Goal: Information Seeking & Learning: Compare options

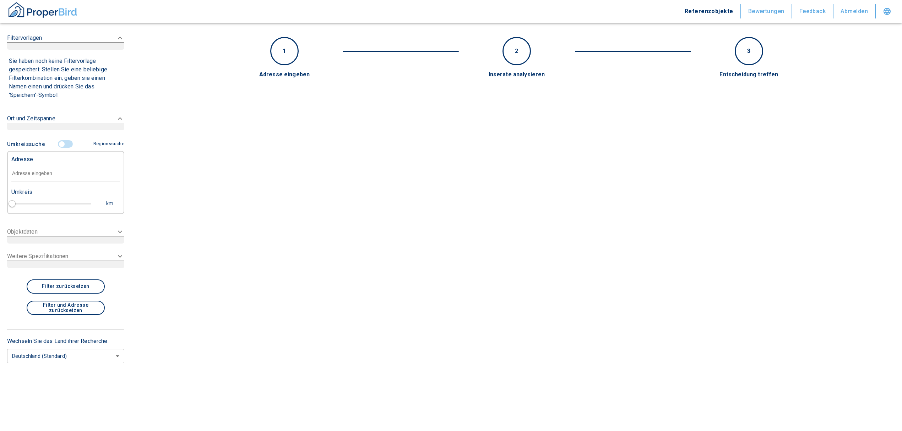
click at [57, 181] on input "text" at bounding box center [65, 174] width 109 height 16
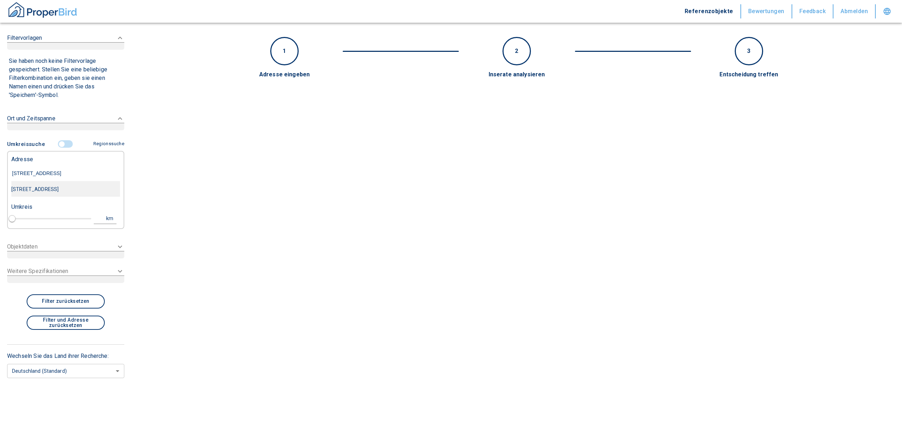
click at [80, 190] on div "[STREET_ADDRESS]" at bounding box center [65, 189] width 109 height 15
type input "[STREET_ADDRESS]"
type input "1"
type input "2020"
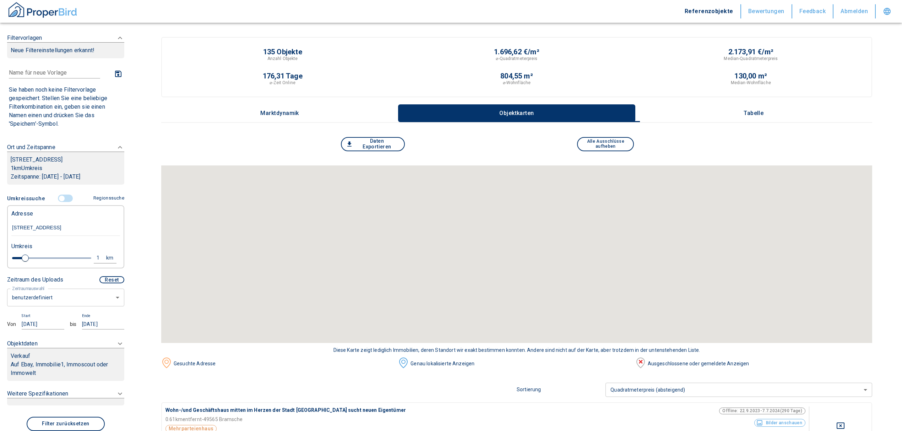
type input "[STREET_ADDRESS]"
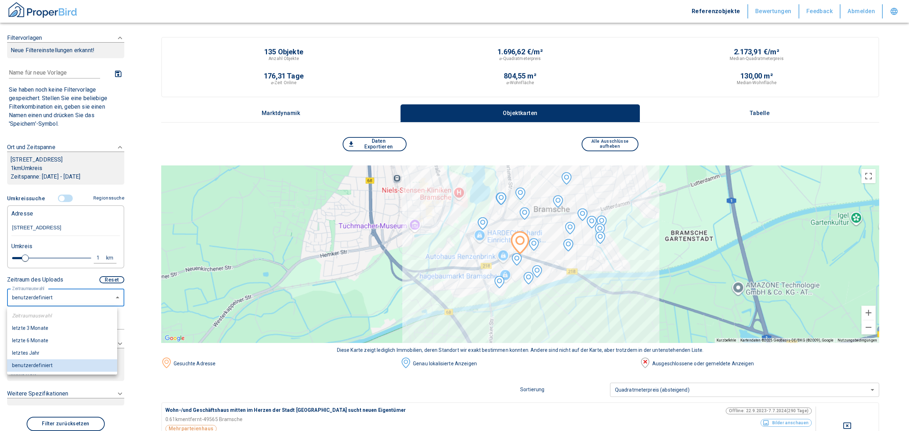
click at [54, 342] on li "letzte 6 Monate" at bounding box center [62, 341] width 110 height 12
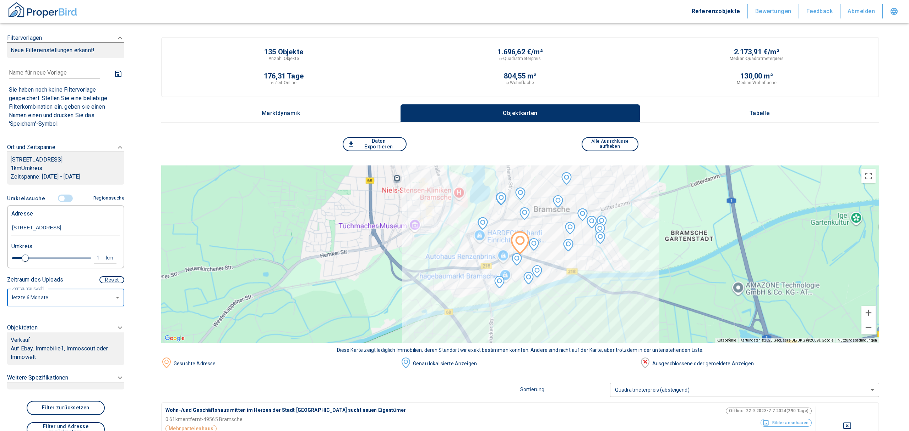
type input "2020"
type input "6"
click at [77, 340] on div "Verkauf" at bounding box center [66, 340] width 110 height 9
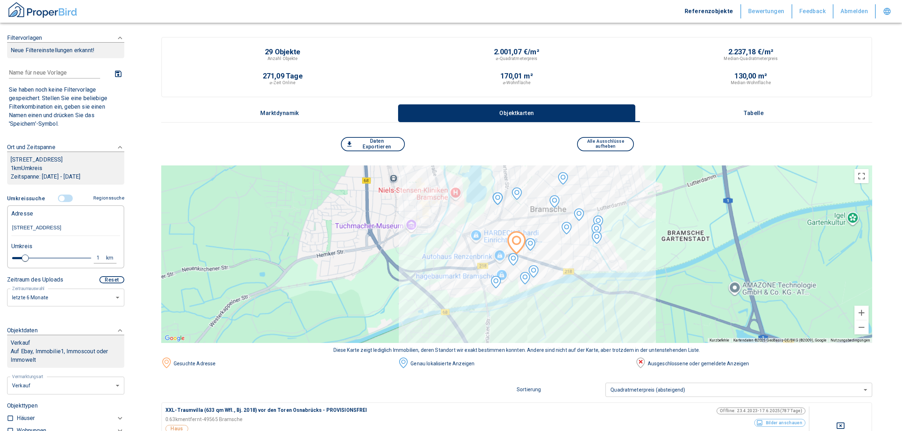
click at [57, 420] on li "Vermietung" at bounding box center [63, 416] width 114 height 12
type input "rent"
type input "2020"
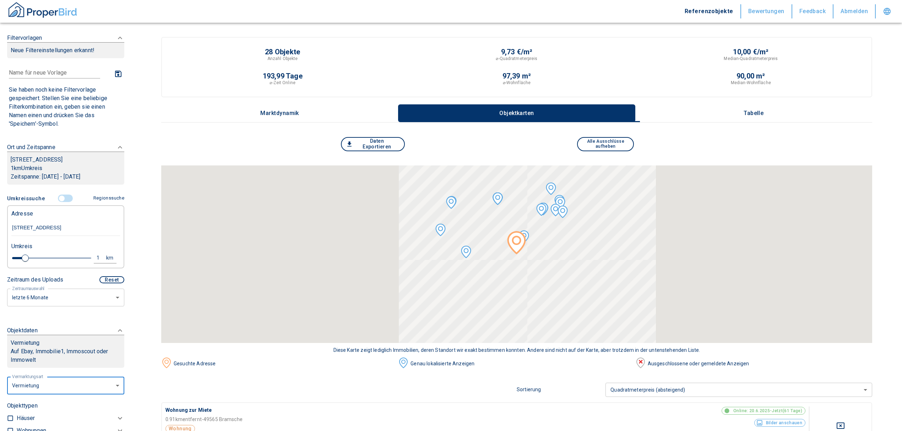
scroll to position [189, 0]
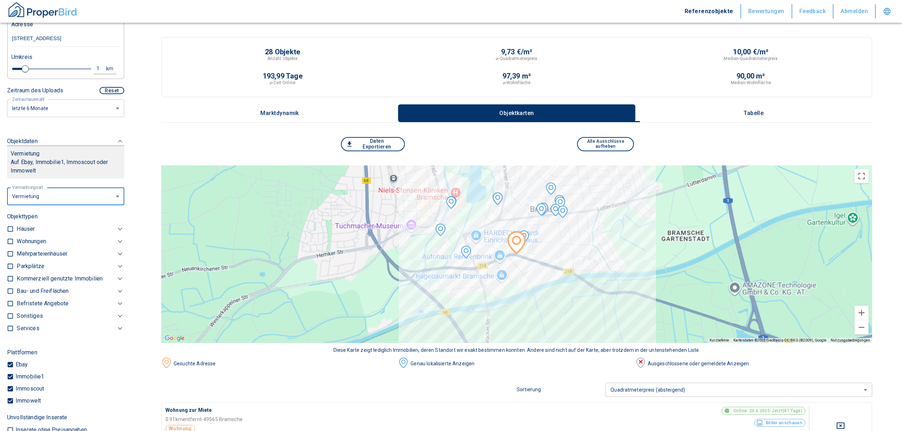
click at [11, 239] on input "checkbox" at bounding box center [10, 241] width 7 height 7
checkbox input "true"
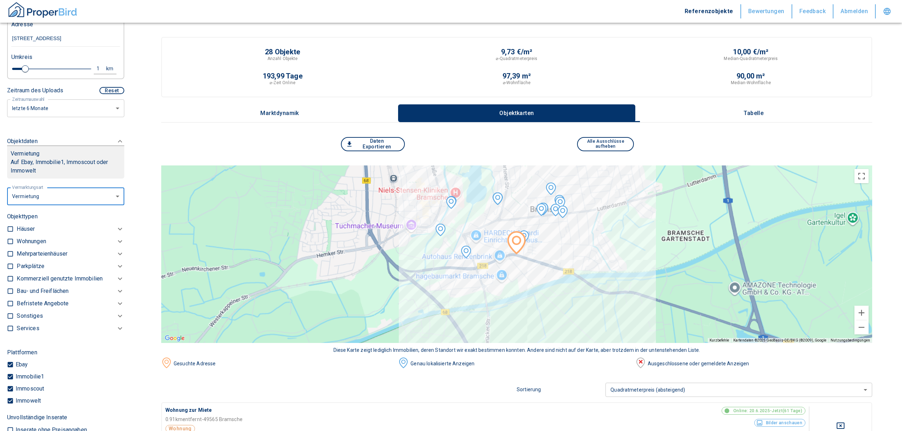
checkbox input "true"
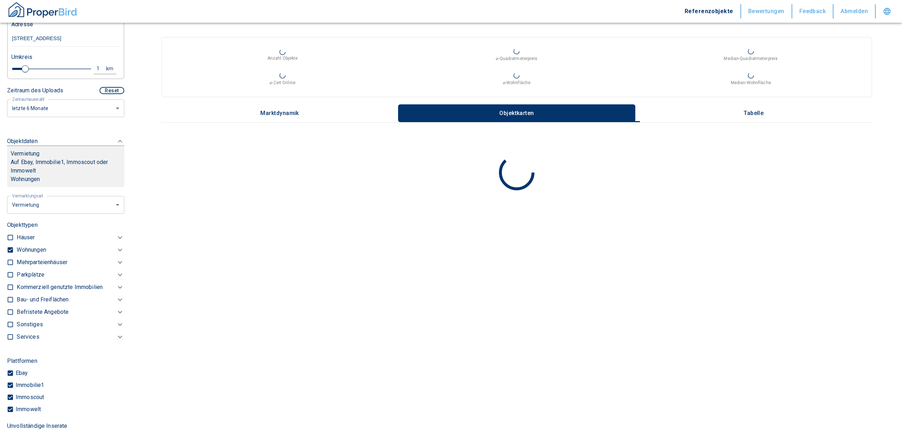
type input "2020"
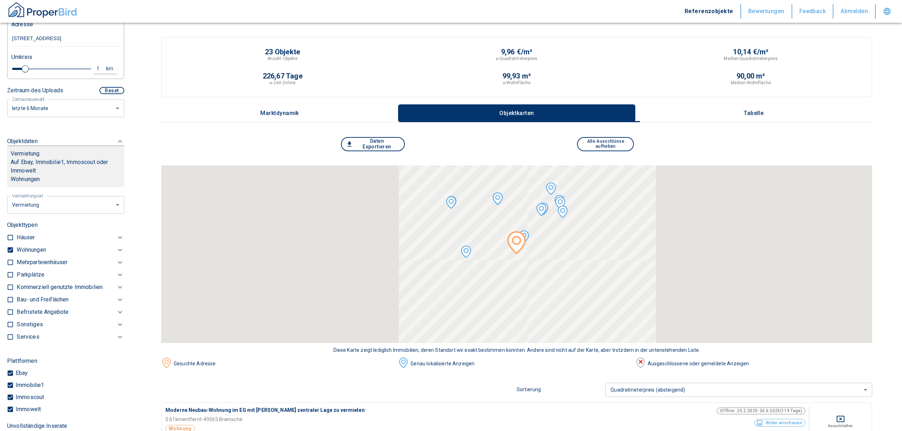
click at [37, 253] on p "Wohnungen" at bounding box center [31, 250] width 29 height 9
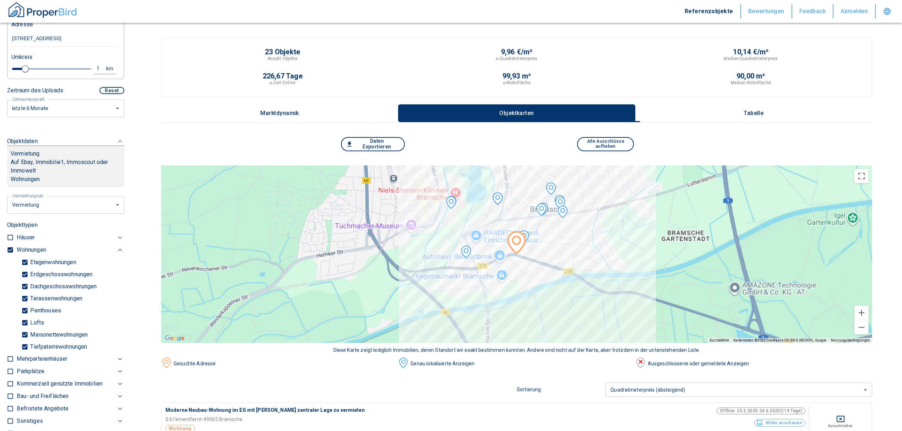
click at [26, 347] on input "Tiefpaterrewohnungen" at bounding box center [24, 347] width 7 height 12
checkbox input "false"
type input "2020"
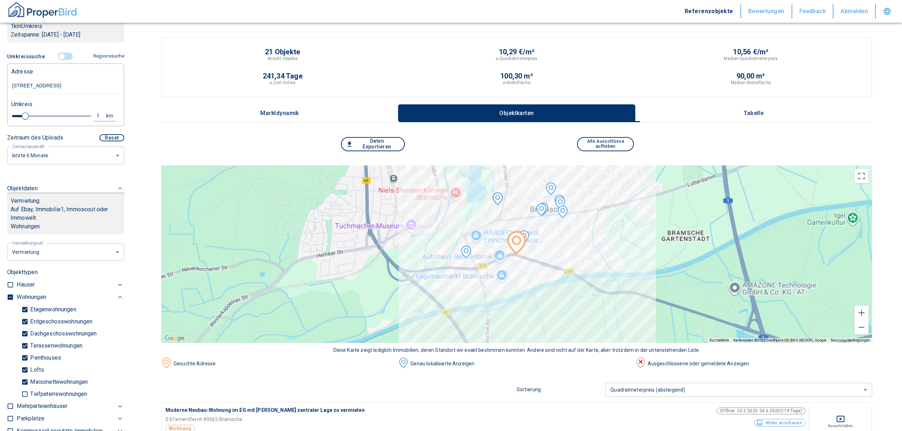
click at [751, 112] on p "Tabelle" at bounding box center [754, 113] width 36 height 6
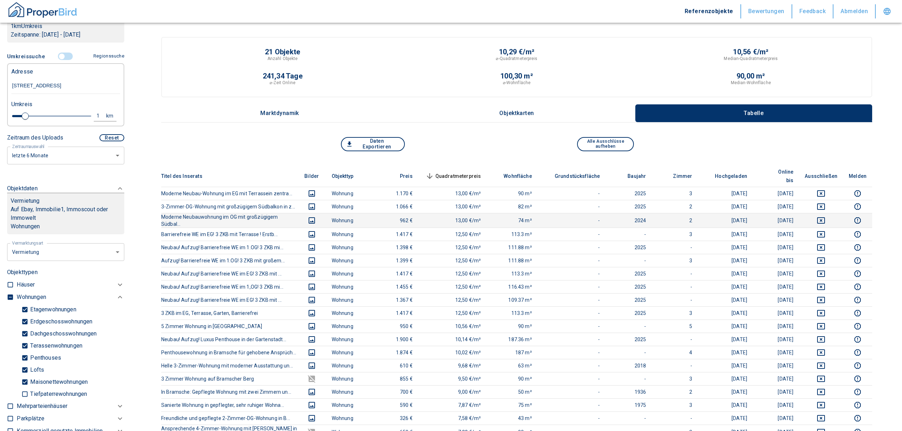
scroll to position [237, 0]
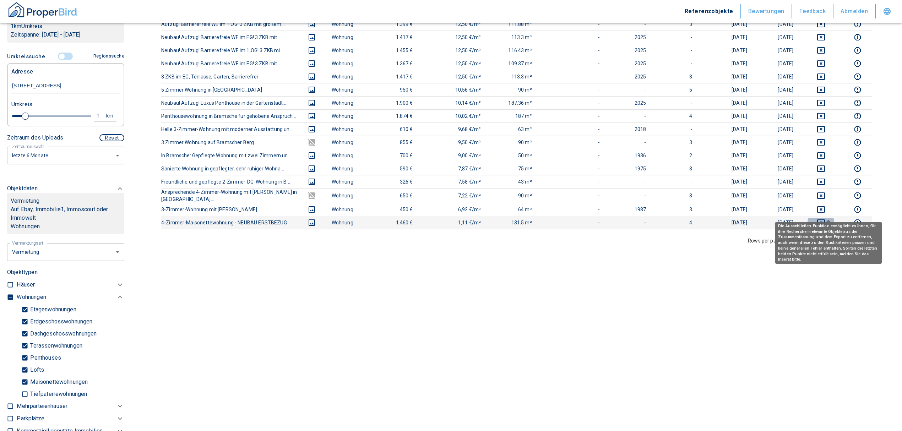
click at [823, 218] on button "deselect this listing" at bounding box center [821, 222] width 33 height 9
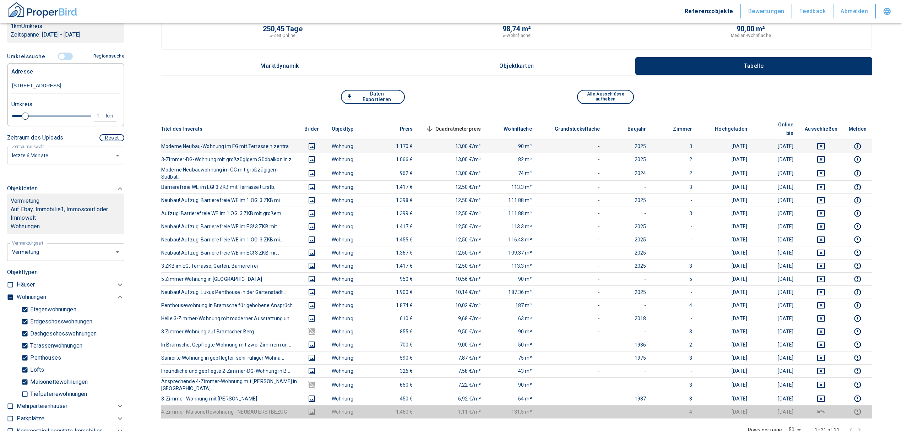
scroll to position [0, 0]
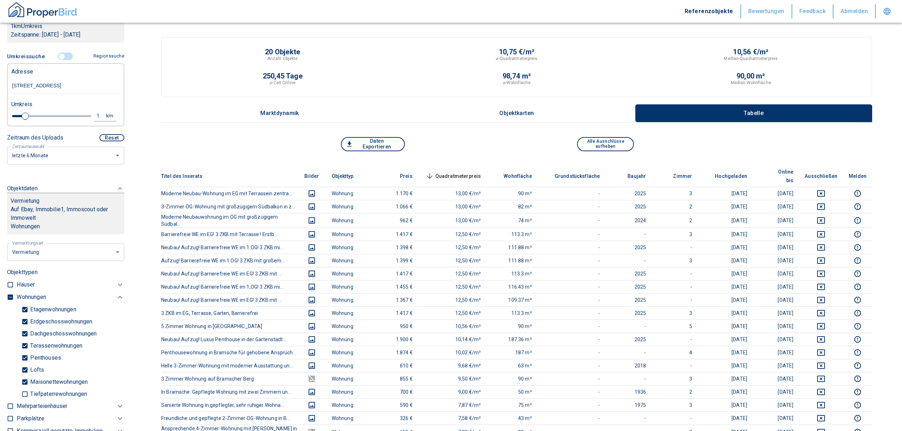
click at [470, 172] on span "Quadratmeterpreis sorted descending" at bounding box center [452, 176] width 57 height 9
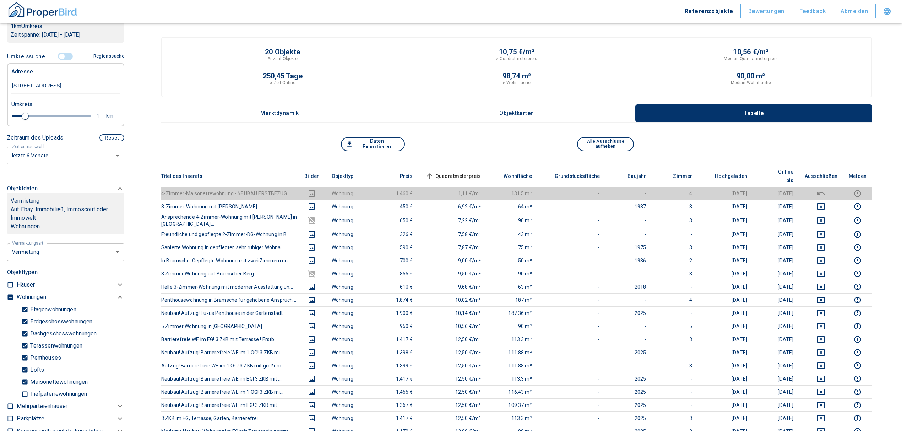
click at [60, 57] on input "controlled" at bounding box center [61, 57] width 21 height 8
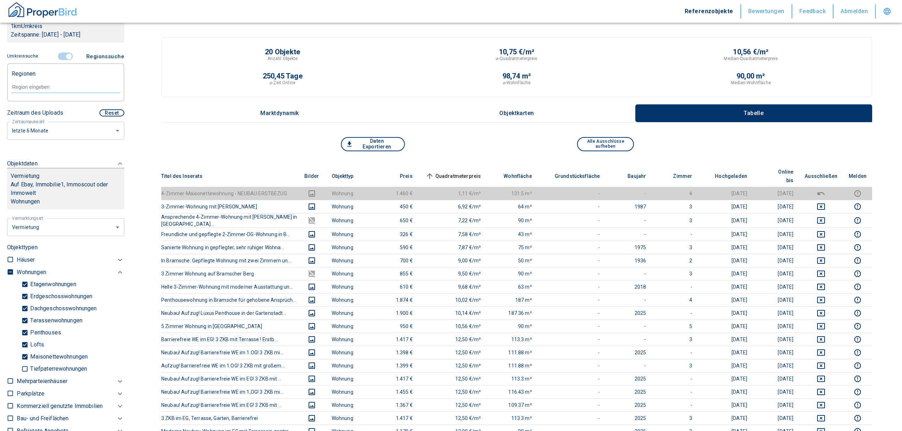
click at [44, 93] on div at bounding box center [65, 86] width 109 height 13
click at [45, 86] on input "text" at bounding box center [65, 87] width 109 height 6
click at [57, 101] on li "49565 Bramsche" at bounding box center [62, 103] width 102 height 13
type input "49565"
type input "2020"
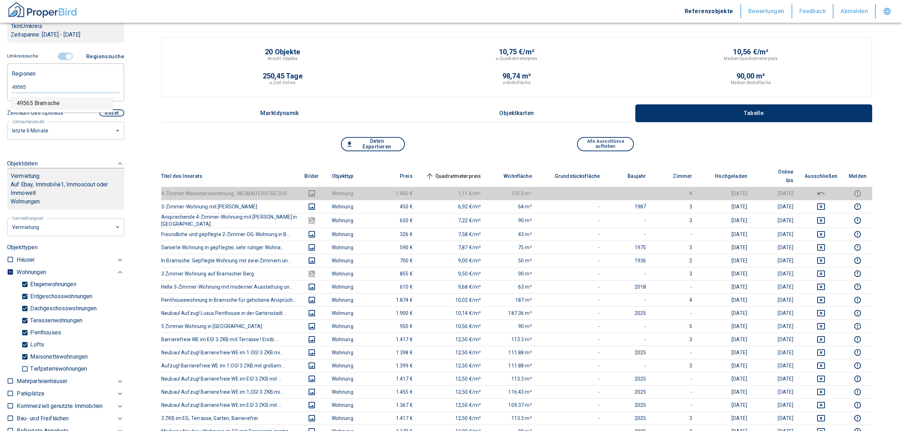
type input "49565 Bramsche"
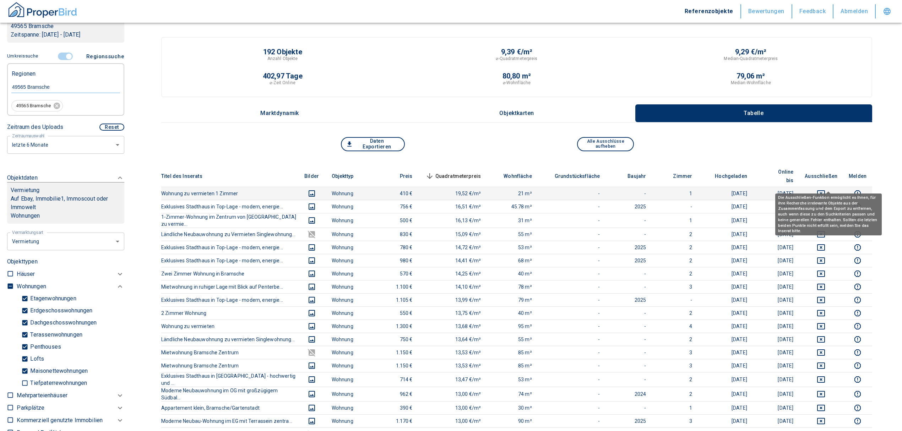
click at [825, 189] on icon "deselect this listing" at bounding box center [821, 193] width 9 height 9
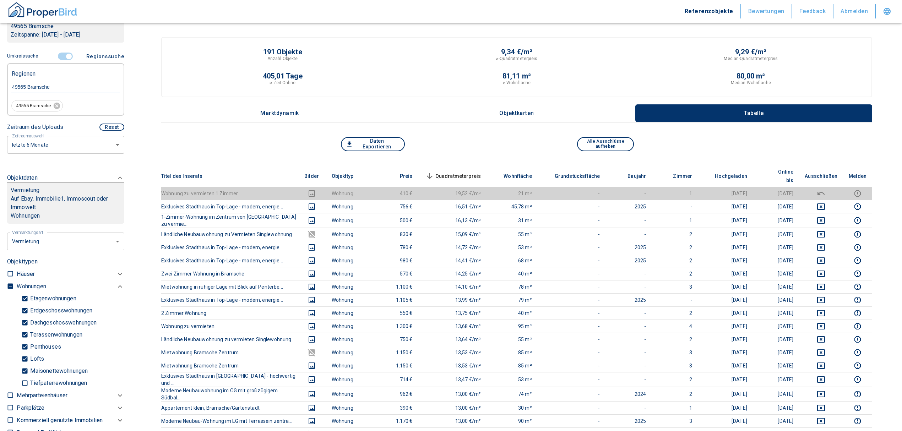
click at [473, 172] on span "Quadratmeterpreis sorted descending" at bounding box center [452, 176] width 57 height 9
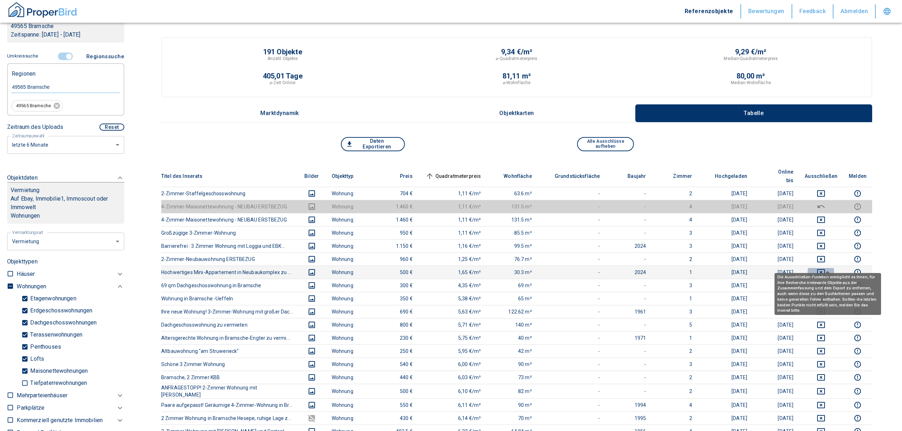
click at [825, 269] on icon "deselect this listing" at bounding box center [821, 272] width 8 height 6
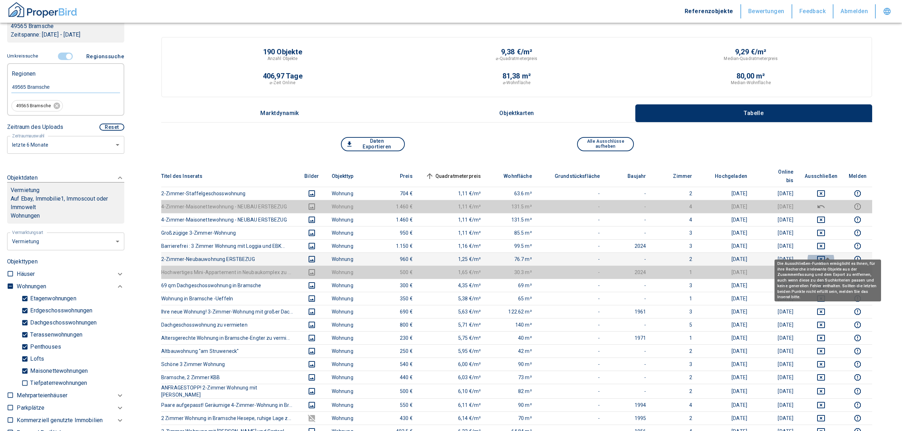
click at [825, 255] on icon "deselect this listing" at bounding box center [821, 259] width 9 height 9
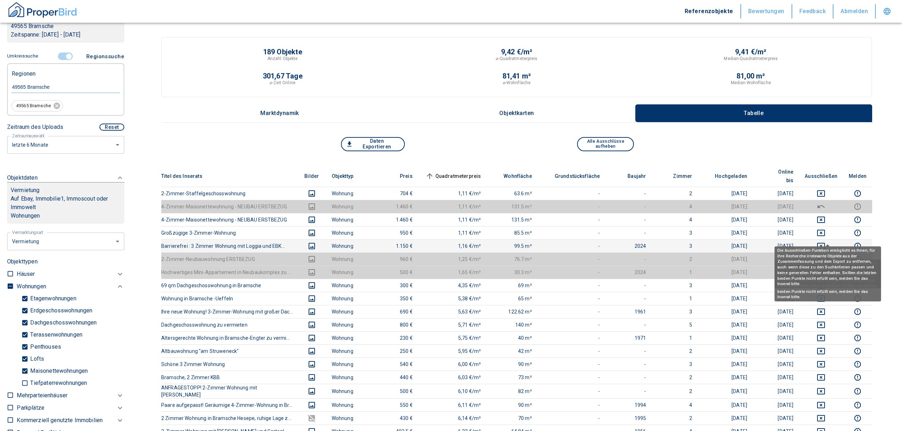
click at [825, 242] on icon "deselect this listing" at bounding box center [821, 246] width 9 height 9
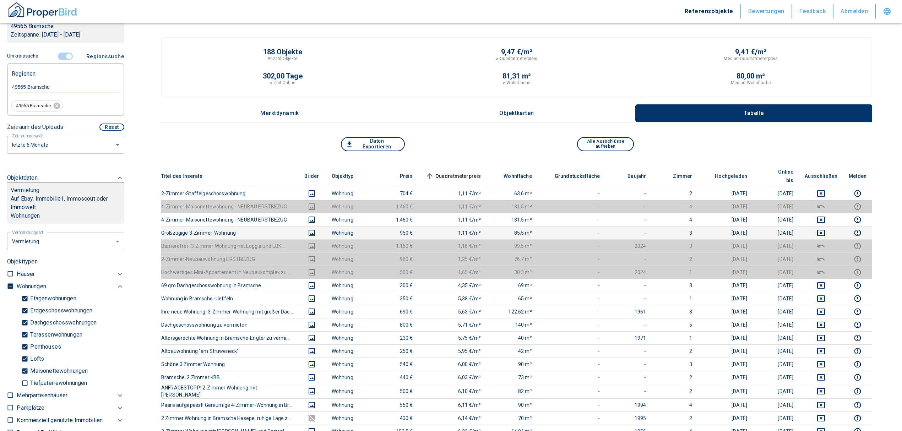
click at [825, 226] on td at bounding box center [821, 232] width 44 height 13
click at [824, 213] on td at bounding box center [821, 219] width 44 height 13
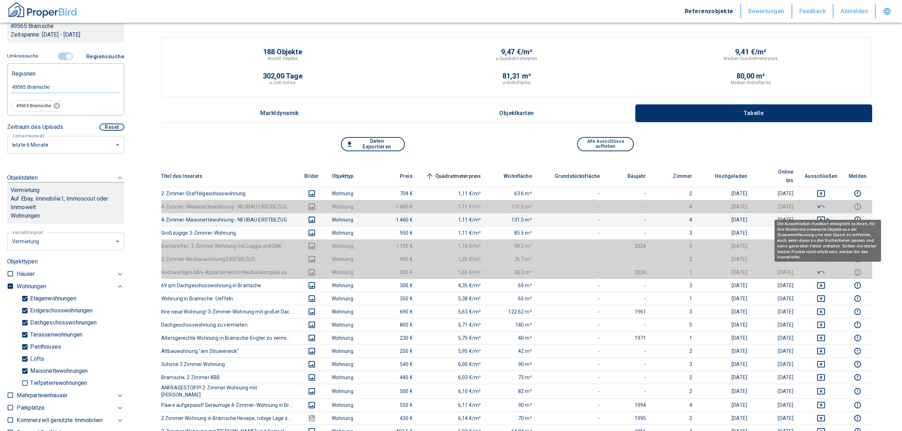
click at [825, 216] on icon "deselect this listing" at bounding box center [821, 220] width 9 height 9
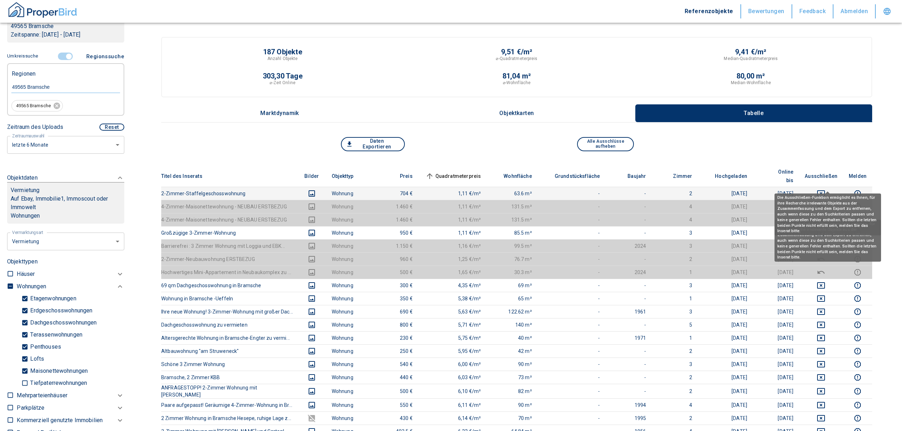
click at [822, 189] on button "deselect this listing" at bounding box center [821, 193] width 33 height 9
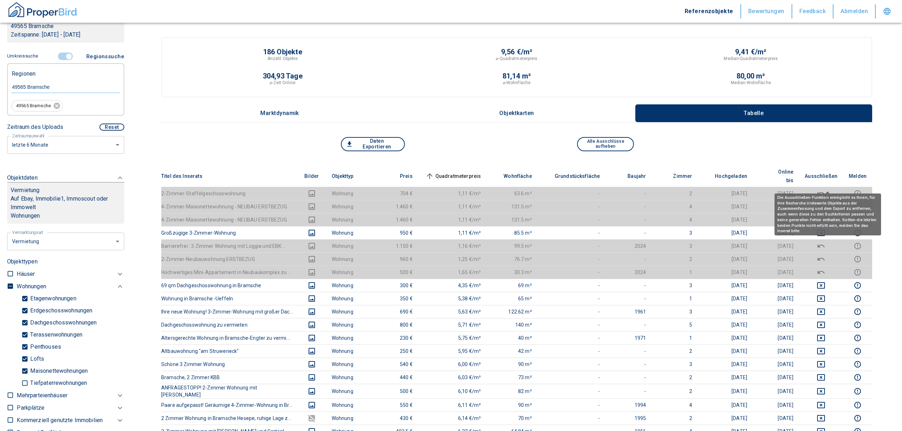
click at [824, 189] on icon "deselect this listing" at bounding box center [821, 193] width 9 height 9
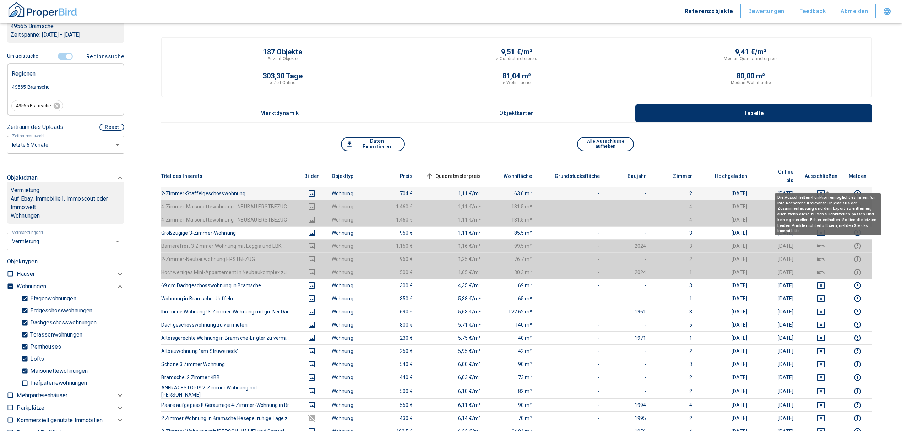
click at [825, 189] on icon "deselect this listing" at bounding box center [821, 193] width 9 height 9
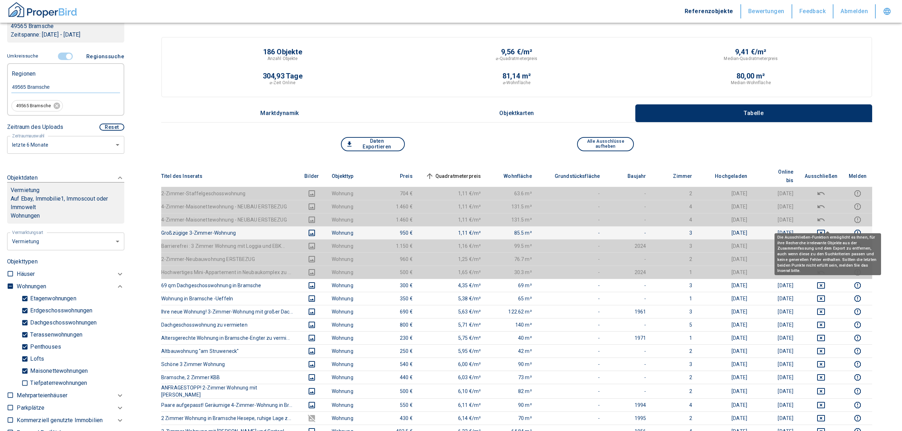
click at [825, 230] on icon "deselect this listing" at bounding box center [821, 233] width 8 height 6
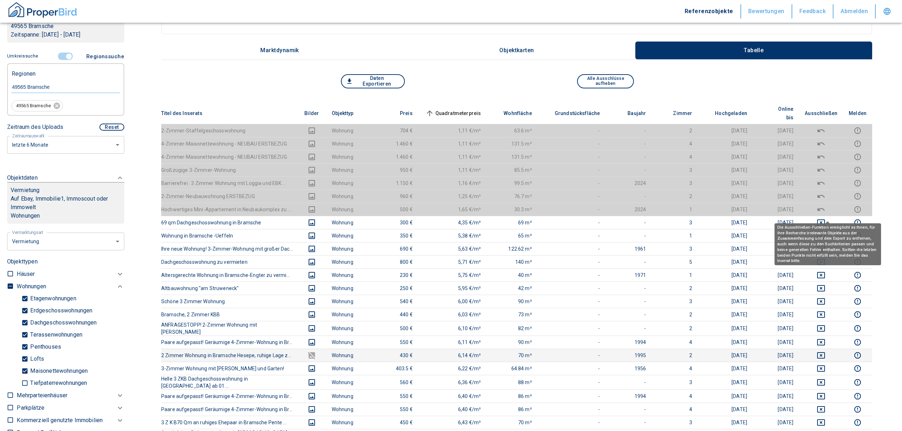
scroll to position [142, 0]
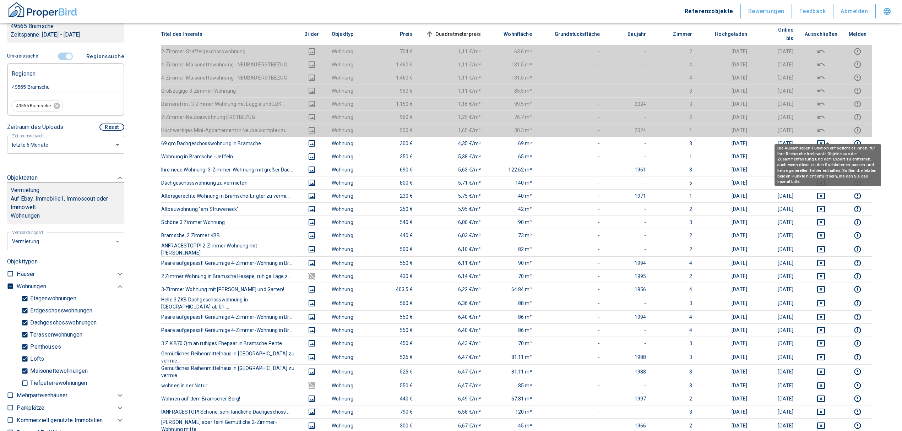
click at [827, 139] on div "Die Ausschließen-Funktion ermöglicht es Ihnen, für ihre Recherche irrelevante O…" at bounding box center [828, 162] width 107 height 47
click at [825, 139] on icon "deselect this listing" at bounding box center [821, 143] width 9 height 9
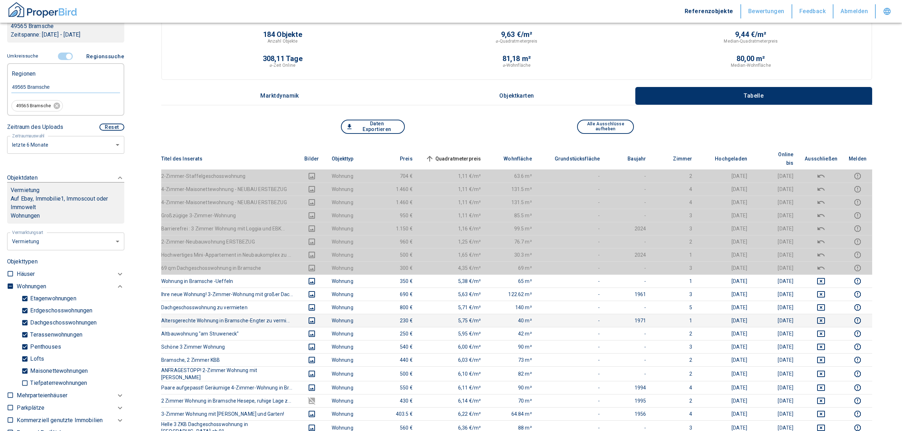
scroll to position [47, 0]
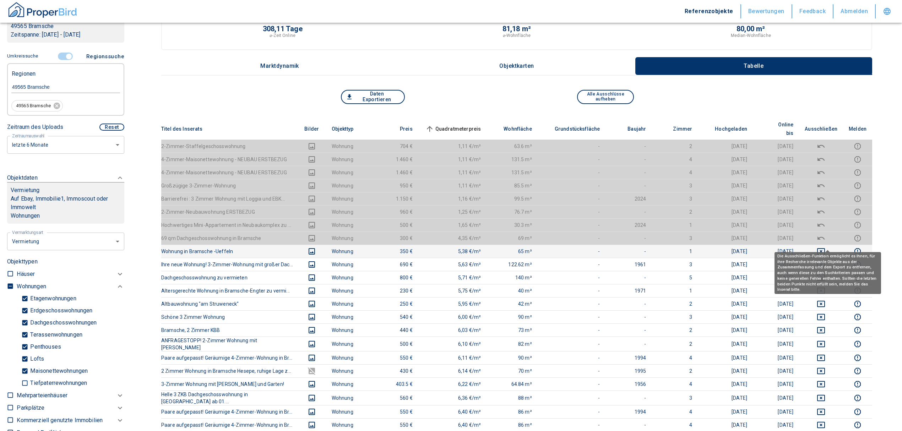
click at [824, 247] on icon "deselect this listing" at bounding box center [821, 251] width 9 height 9
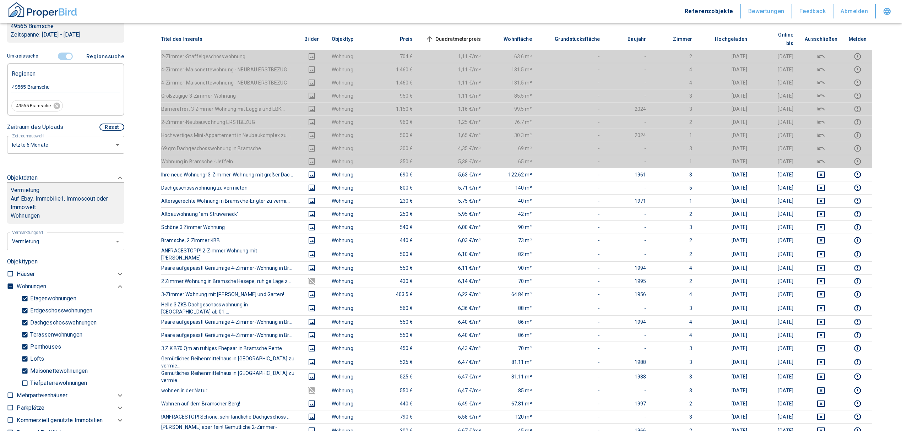
scroll to position [94, 0]
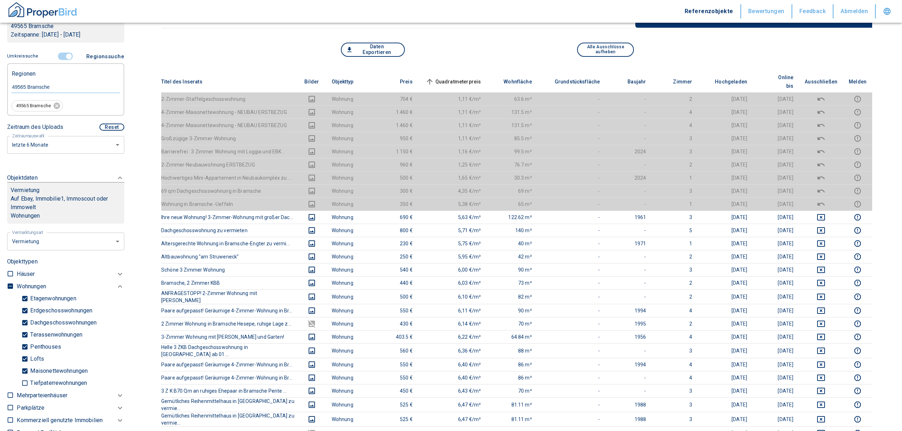
click at [472, 77] on span "Quadratmeterpreis sorted ascending" at bounding box center [452, 81] width 57 height 9
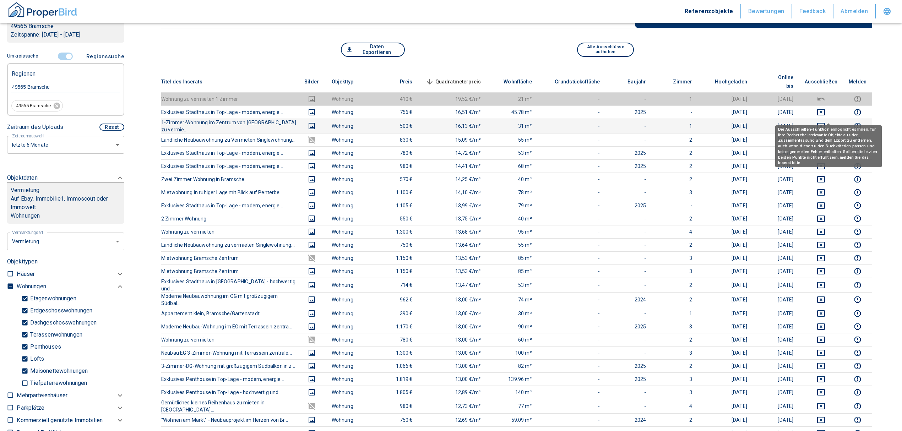
click at [825, 122] on icon "deselect this listing" at bounding box center [821, 126] width 9 height 9
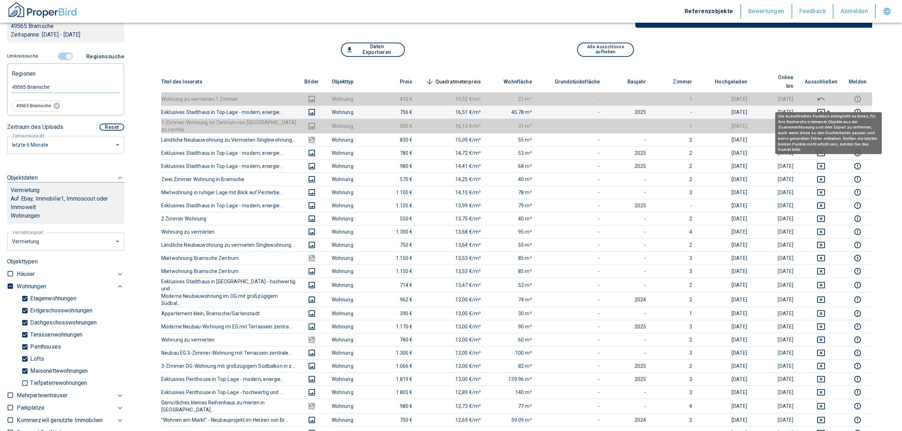
click at [825, 108] on icon "deselect this listing" at bounding box center [821, 112] width 9 height 9
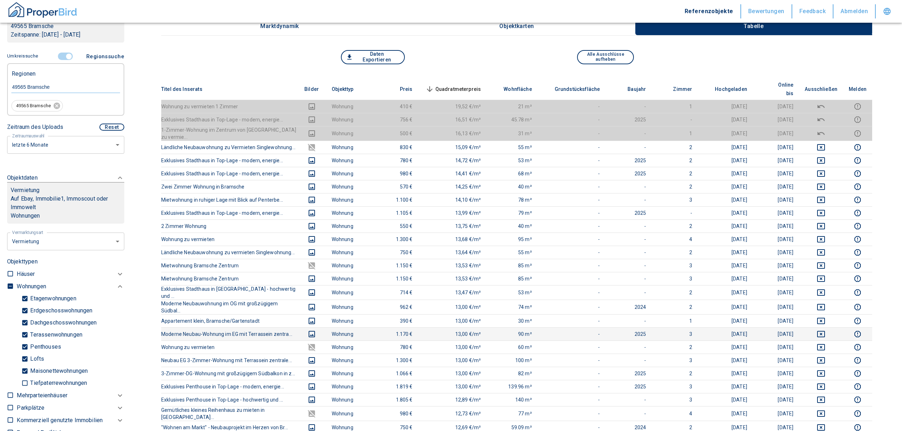
scroll to position [0, 0]
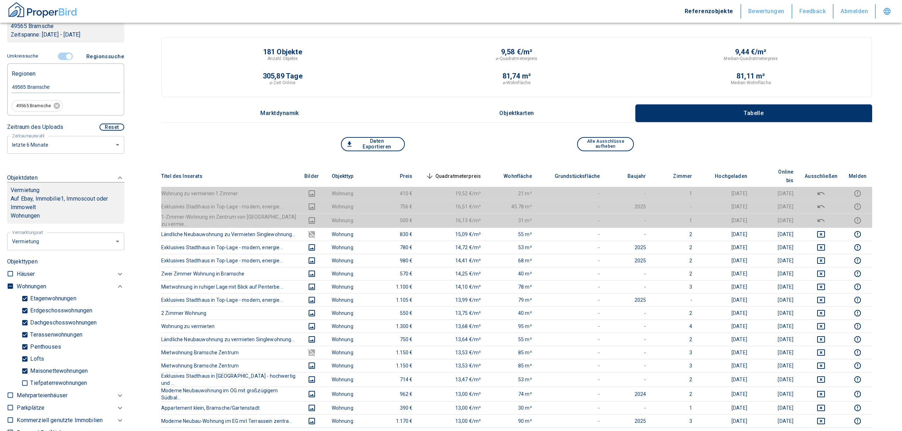
click at [456, 172] on span "Quadratmeterpreis sorted descending" at bounding box center [452, 176] width 57 height 9
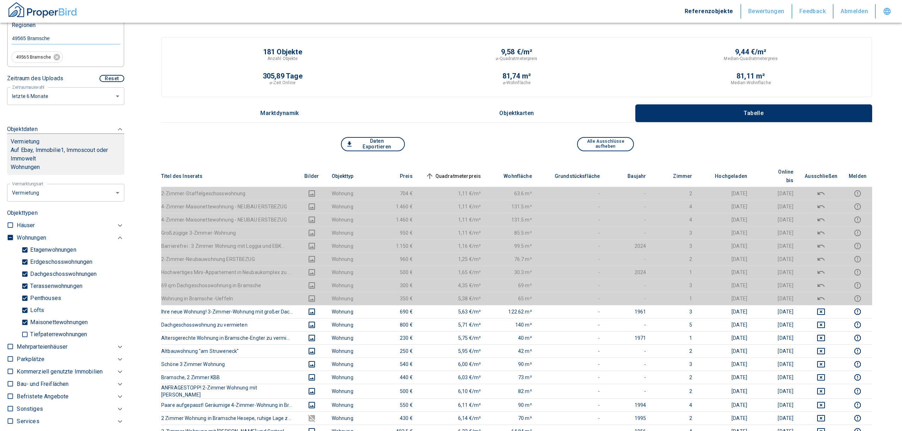
scroll to position [237, 0]
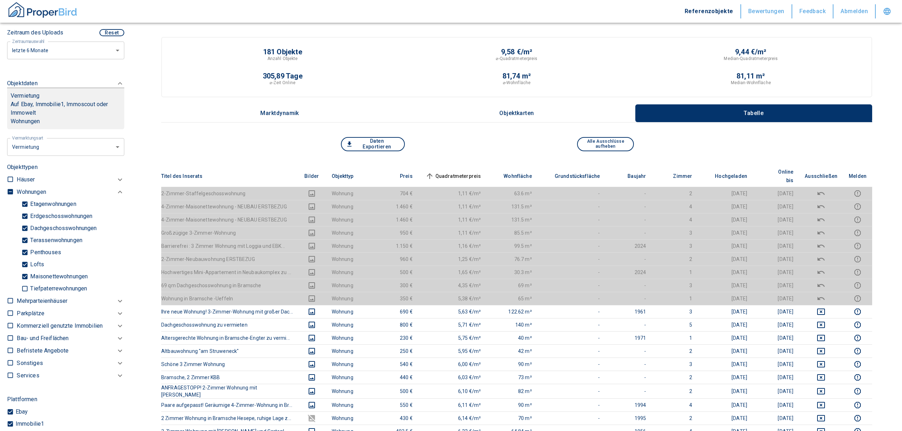
click at [9, 190] on input "checkbox" at bounding box center [10, 191] width 7 height 7
checkbox input "true"
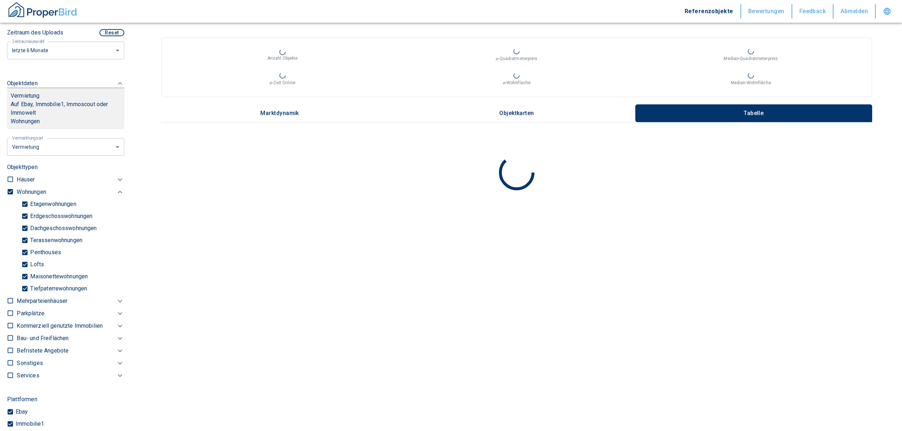
type input "2020"
click at [9, 190] on input "checkbox" at bounding box center [10, 191] width 7 height 7
checkbox input "false"
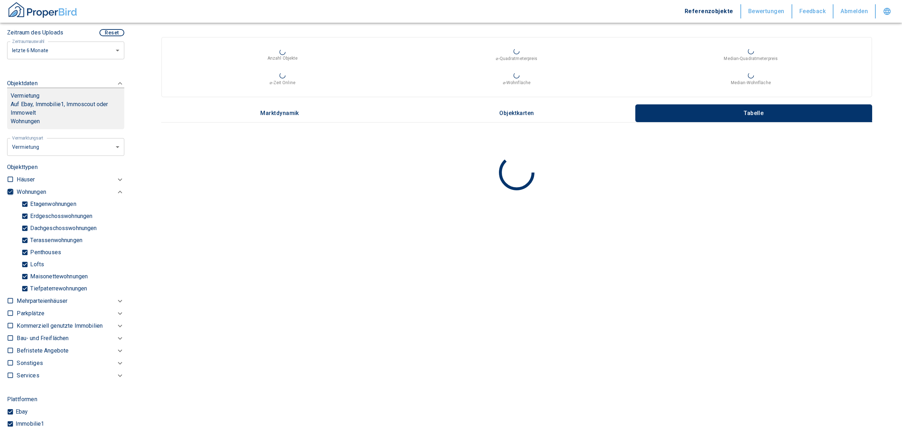
checkbox input "false"
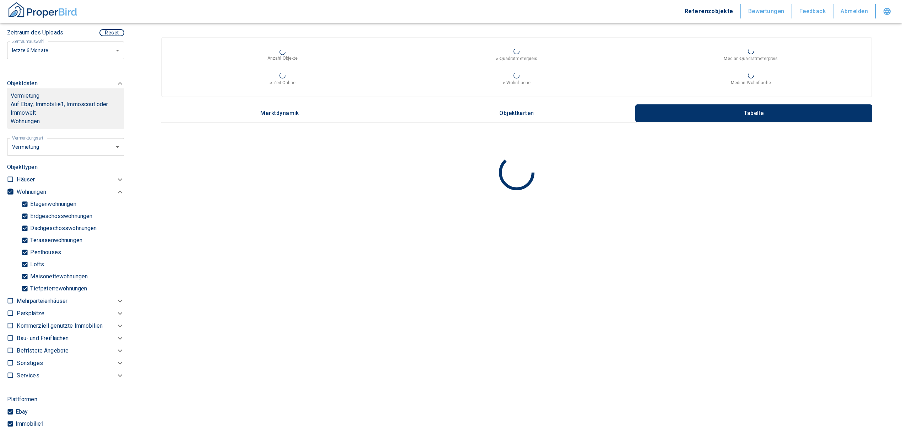
checkbox input "false"
type input "2020"
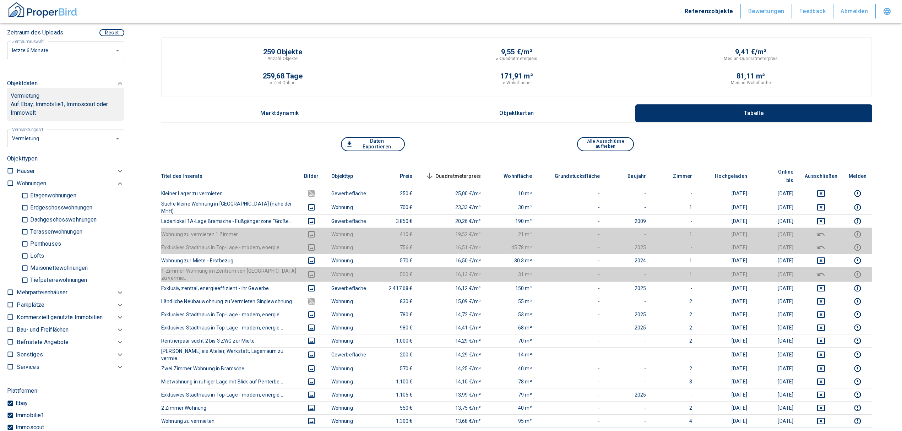
click at [43, 188] on p "Kommerziell genutzte Immobilien" at bounding box center [31, 183] width 29 height 9
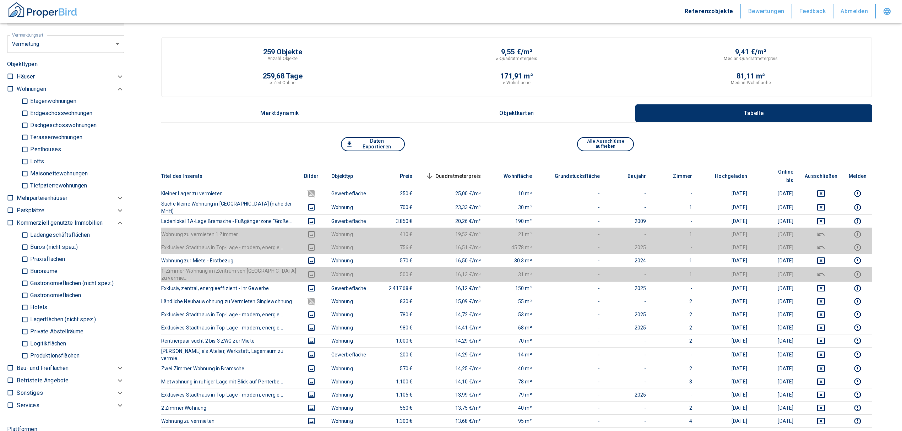
scroll to position [331, 0]
click at [23, 246] on input "Büros (nicht spez.)" at bounding box center [24, 247] width 7 height 12
checkbox input "true"
type input "2020"
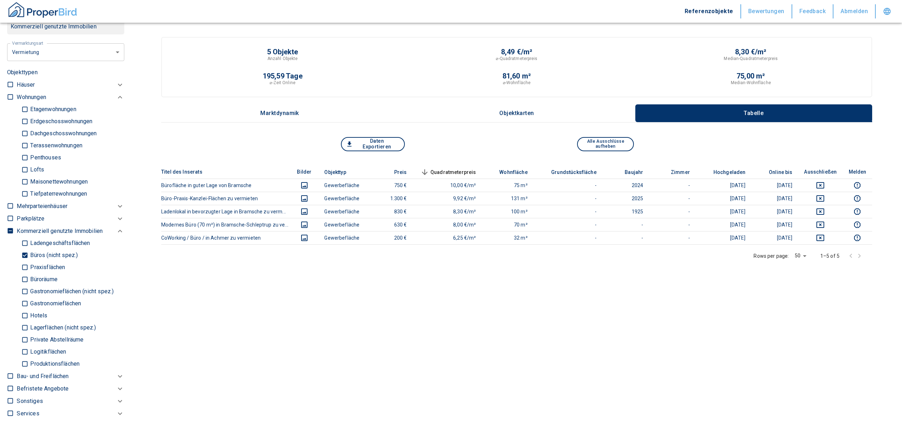
click at [23, 279] on input "Büroräume" at bounding box center [24, 279] width 7 height 12
checkbox input "true"
type input "2020"
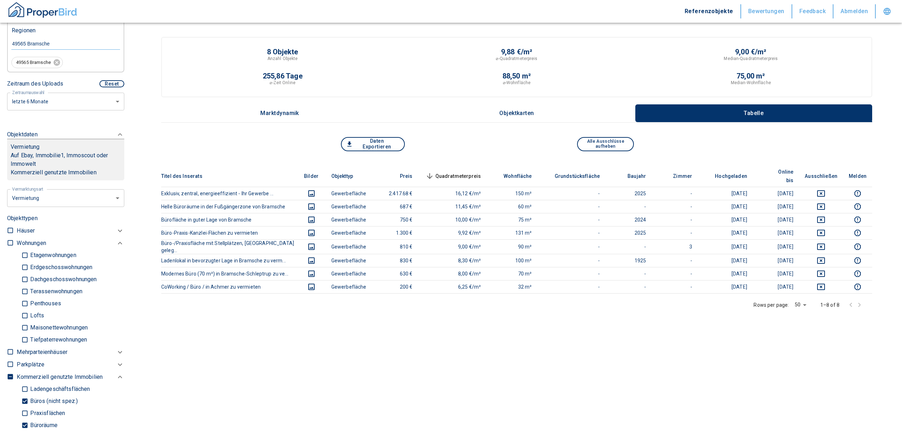
scroll to position [189, 0]
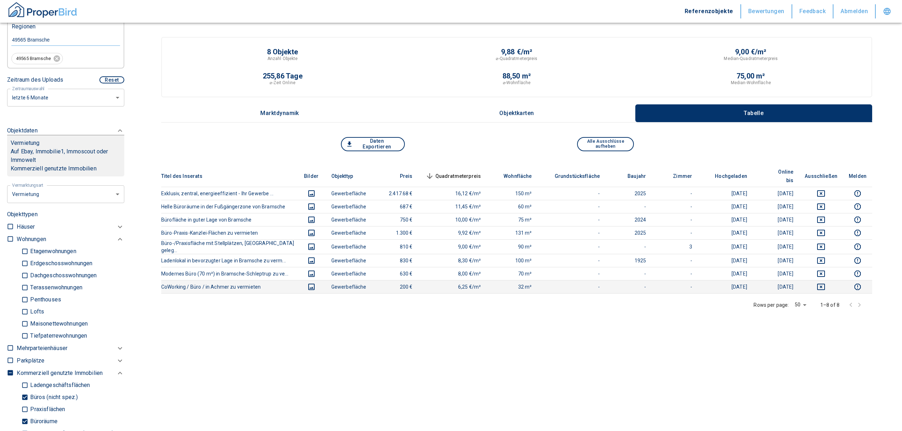
click at [825, 283] on icon "deselect this listing" at bounding box center [821, 287] width 9 height 9
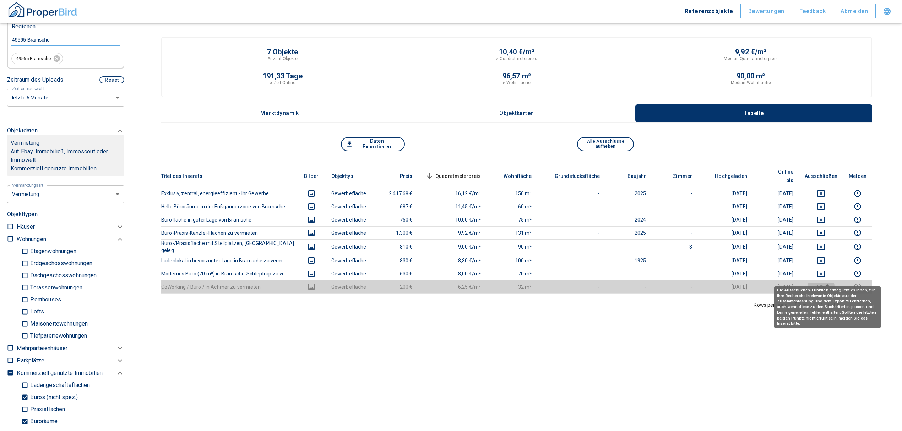
click at [825, 283] on icon "deselect this listing" at bounding box center [821, 287] width 9 height 9
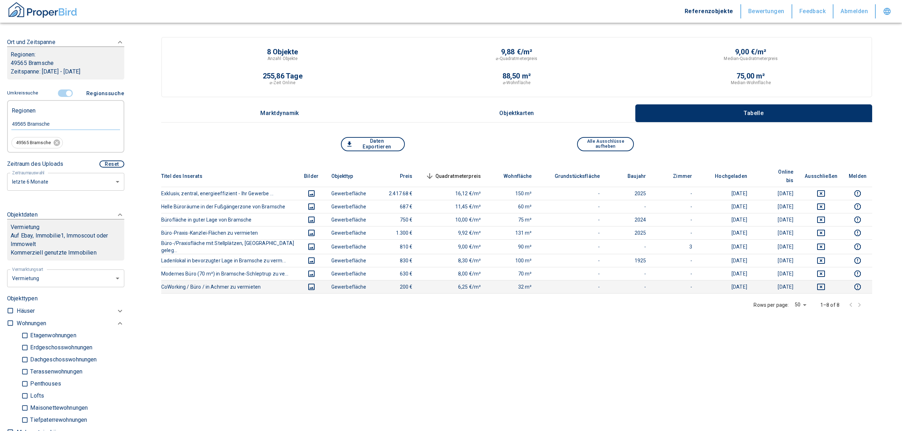
scroll to position [47, 0]
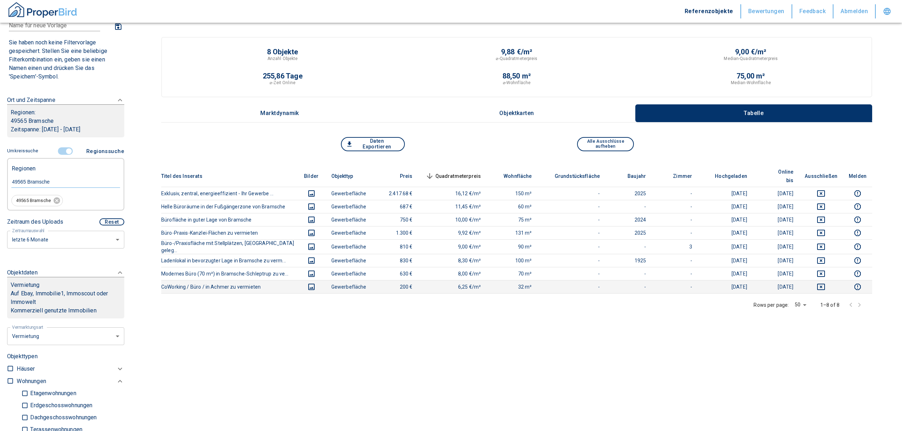
click at [67, 148] on input "controlled" at bounding box center [68, 151] width 21 height 8
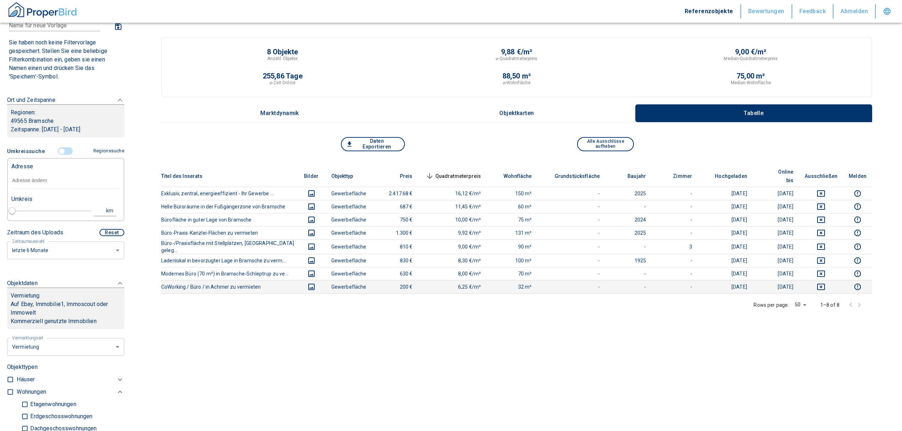
click at [42, 179] on input "text" at bounding box center [65, 181] width 109 height 16
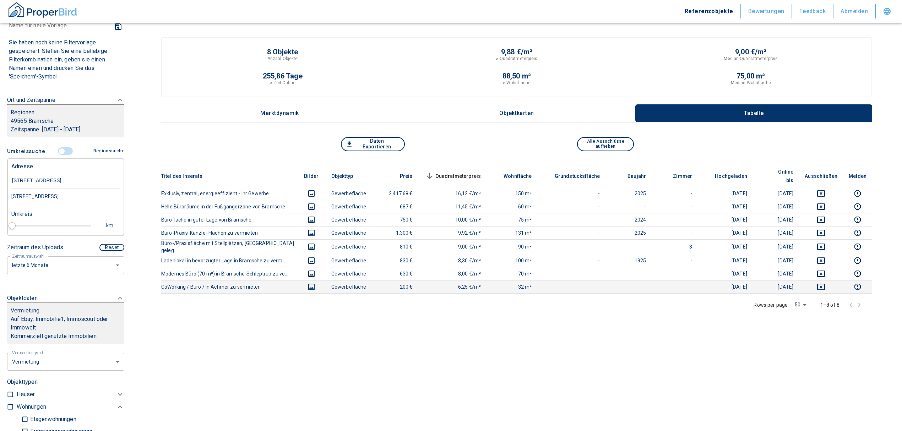
type input "[STREET_ADDRESS]"
click at [70, 199] on div "[STREET_ADDRESS]" at bounding box center [65, 196] width 109 height 15
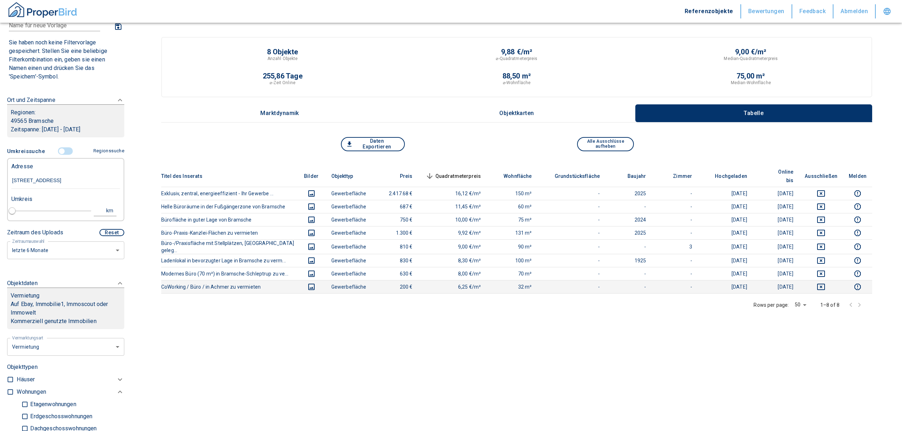
type input "2020"
type input "[STREET_ADDRESS]"
type input "1"
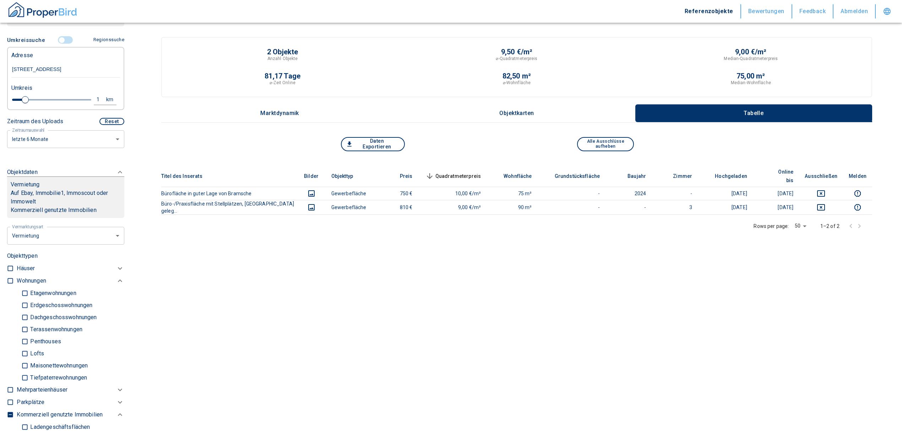
scroll to position [142, 0]
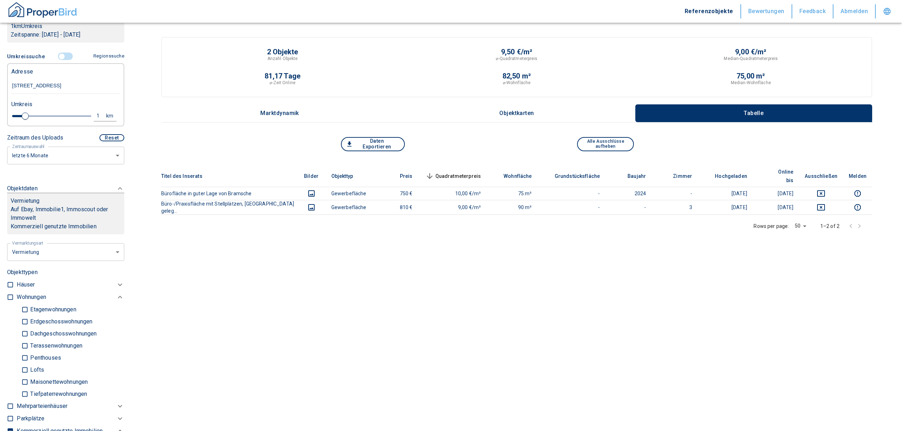
type input "[STREET_ADDRESS]"
click at [96, 112] on div "1" at bounding box center [102, 116] width 13 height 9
drag, startPoint x: 37, startPoint y: 114, endPoint x: 12, endPoint y: 105, distance: 26.7
click at [16, 107] on div "Umkreis 1 km Neue Suchen" at bounding box center [63, 111] width 109 height 28
type input "3"
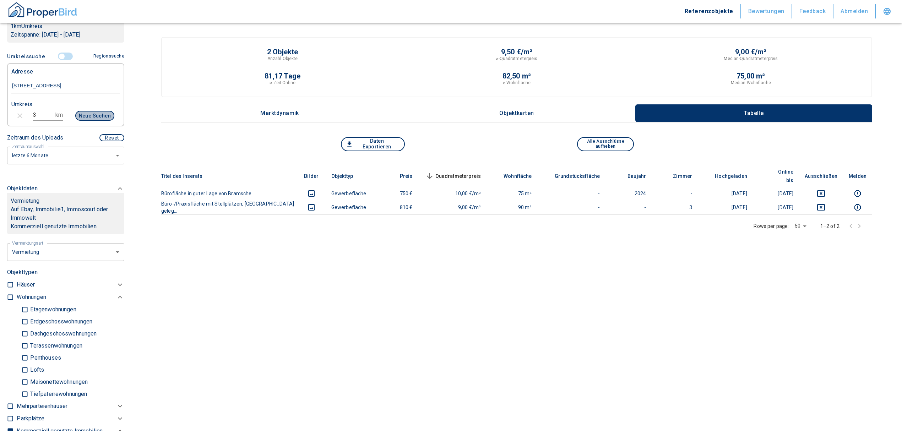
click at [87, 114] on button "Neue Suchen" at bounding box center [94, 116] width 39 height 10
type input "2020"
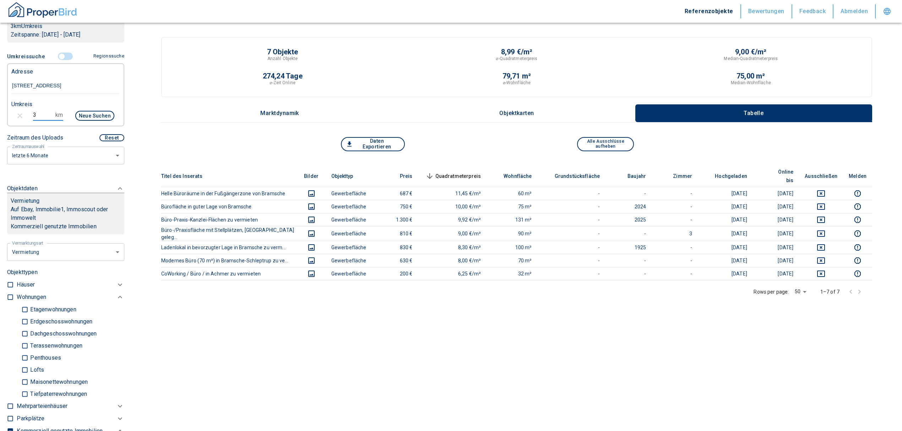
drag, startPoint x: 43, startPoint y: 115, endPoint x: 15, endPoint y: 112, distance: 28.6
click at [15, 112] on div "3 km Neue Suchen" at bounding box center [60, 116] width 109 height 17
type input "1"
type input "5"
click at [85, 118] on button "Neue Suchen" at bounding box center [94, 116] width 39 height 10
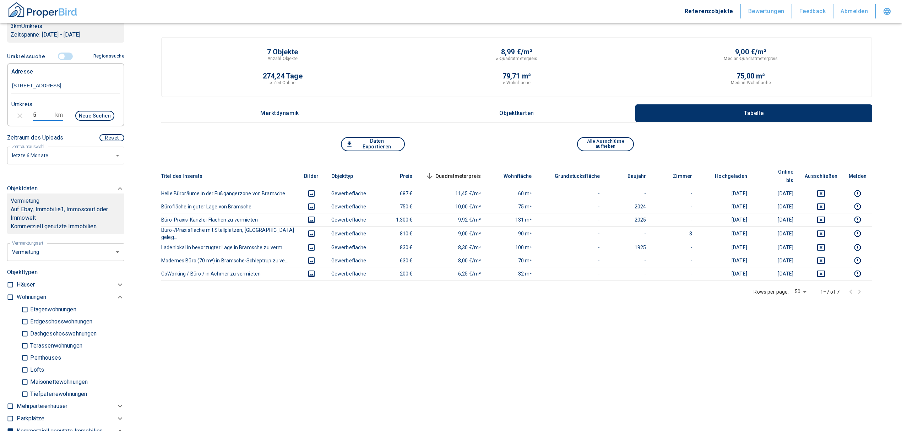
type input "2020"
drag, startPoint x: 32, startPoint y: 116, endPoint x: 21, endPoint y: 116, distance: 11.0
click at [21, 116] on div "5 km Neue Suchen" at bounding box center [60, 116] width 109 height 17
drag, startPoint x: 34, startPoint y: 114, endPoint x: 22, endPoint y: 114, distance: 12.4
click at [22, 114] on div "5 km Neue Suchen" at bounding box center [60, 116] width 109 height 17
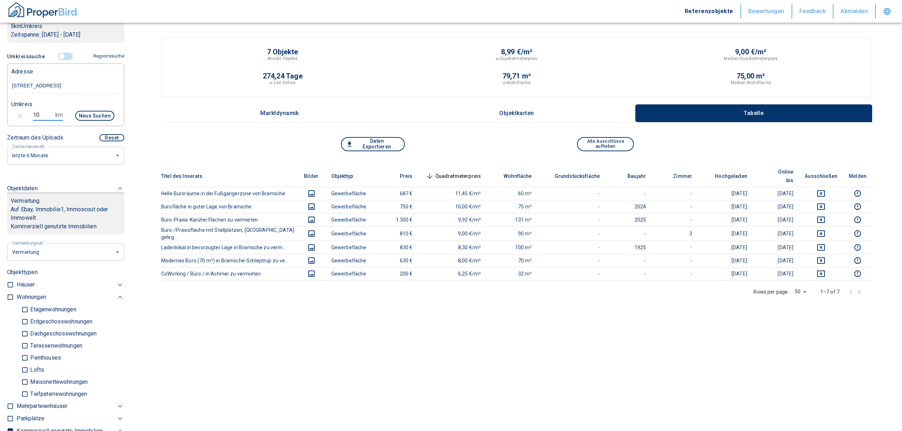
type input "10"
click at [87, 119] on button "Neue Suchen" at bounding box center [94, 116] width 39 height 10
type input "2020"
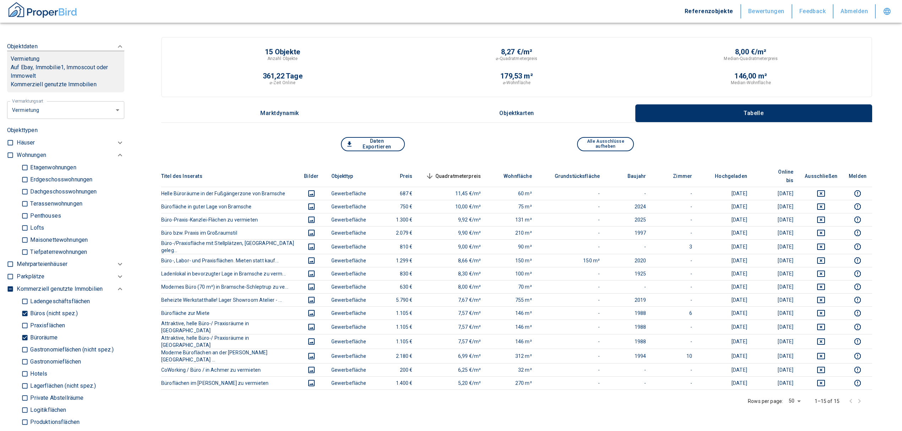
scroll to position [379, 0]
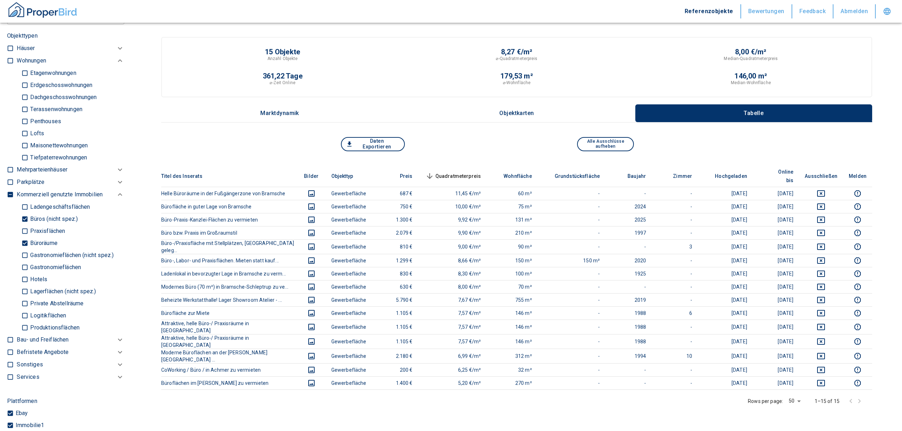
drag, startPoint x: 25, startPoint y: 240, endPoint x: 26, endPoint y: 222, distance: 18.1
click at [25, 240] on input "Büroräume" at bounding box center [24, 243] width 7 height 12
checkbox input "false"
type input "2020"
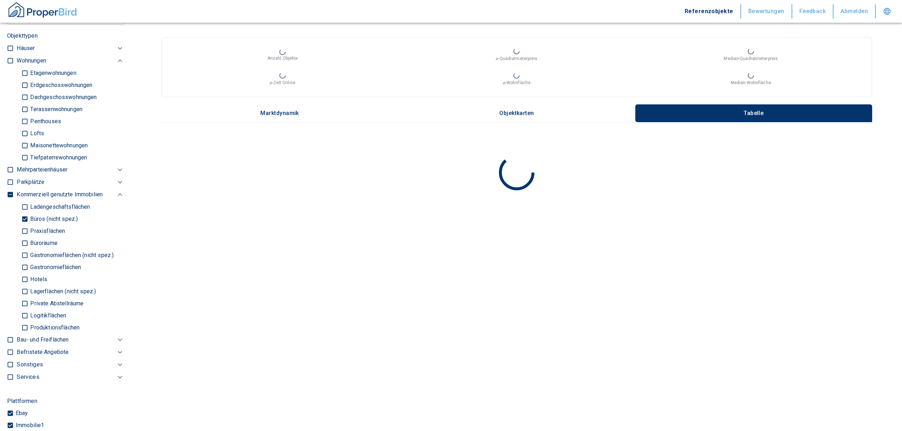
click at [25, 216] on input "Büros (nicht spez.)" at bounding box center [24, 219] width 7 height 12
checkbox input "false"
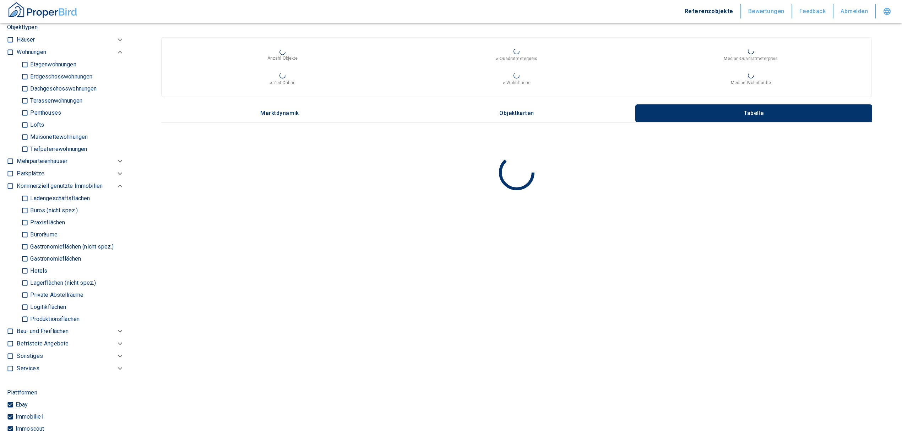
type input "2020"
click at [21, 195] on input "Ladengeschäftsflächen" at bounding box center [24, 198] width 7 height 12
checkbox input "true"
type input "2020"
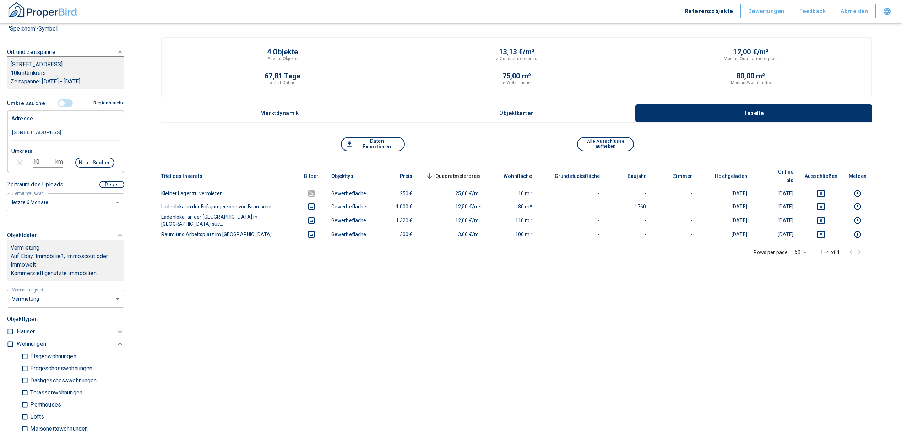
scroll to position [94, 0]
drag, startPoint x: 40, startPoint y: 158, endPoint x: 27, endPoint y: 157, distance: 12.5
click at [27, 157] on div "10 km Neue Suchen" at bounding box center [60, 164] width 109 height 17
type input "20"
click at [83, 162] on button "Neue Suchen" at bounding box center [94, 163] width 39 height 10
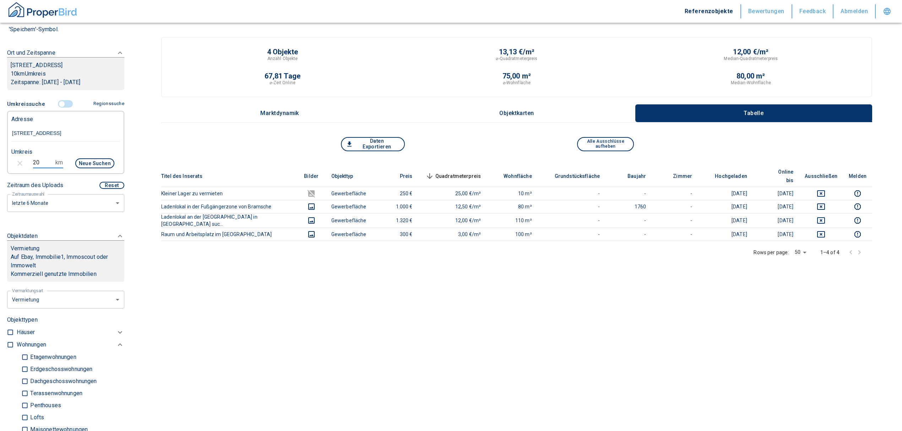
type input "2020"
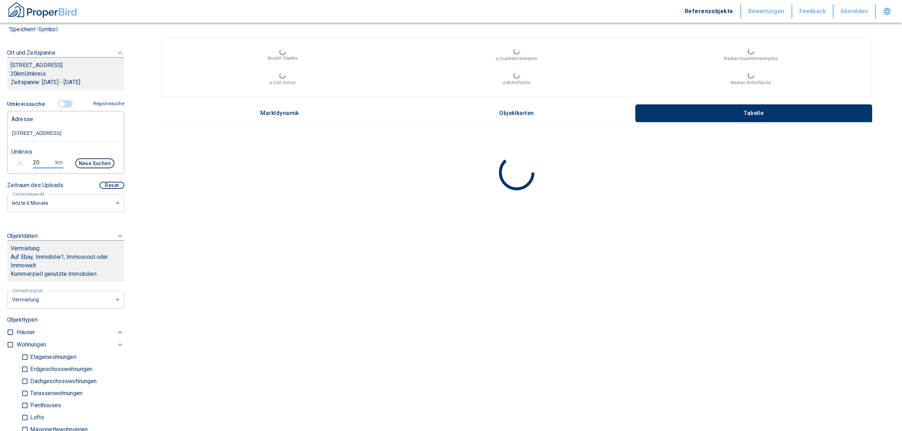
drag, startPoint x: 36, startPoint y: 162, endPoint x: 28, endPoint y: 159, distance: 7.5
click at [28, 159] on div "20 km Neue Suchen" at bounding box center [60, 164] width 109 height 17
drag, startPoint x: 42, startPoint y: 160, endPoint x: 23, endPoint y: 155, distance: 18.7
click at [23, 156] on div "20 km Neue Suchen" at bounding box center [60, 164] width 109 height 17
type input "15"
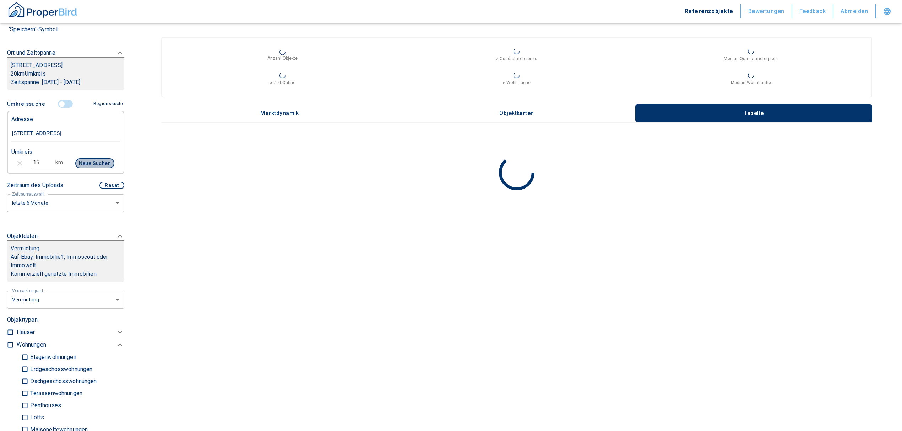
click at [93, 161] on button "Neue Suchen" at bounding box center [94, 163] width 39 height 10
type input "2020"
click at [39, 159] on input "15" at bounding box center [43, 162] width 20 height 11
type input "10"
click at [85, 165] on button "Neue Suchen" at bounding box center [94, 163] width 39 height 10
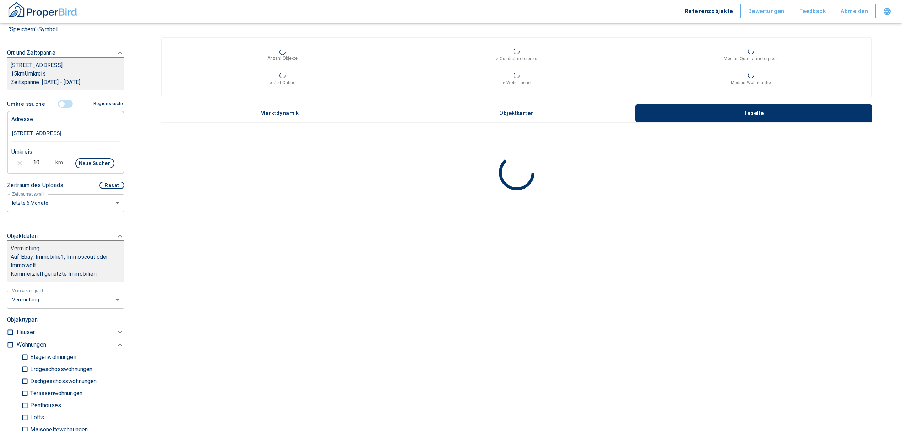
type input "2020"
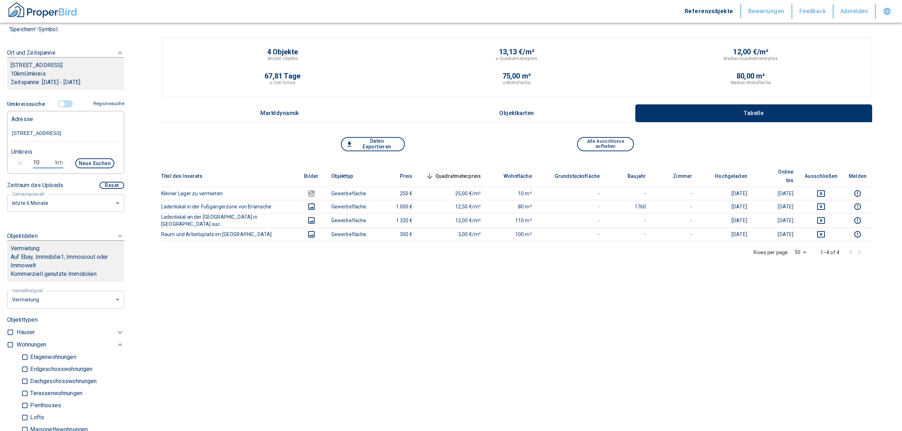
click at [39, 161] on input "10" at bounding box center [43, 162] width 20 height 11
type input "15"
click at [85, 161] on button "Neue Suchen" at bounding box center [94, 163] width 39 height 10
type input "2020"
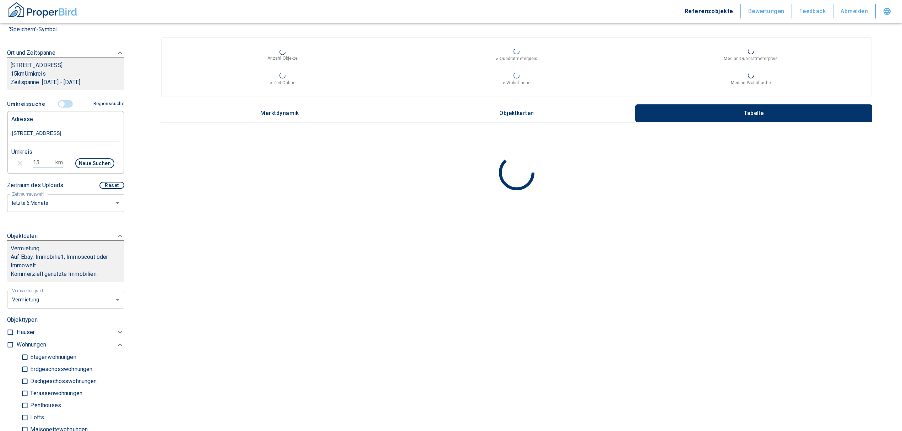
click at [41, 159] on input "15" at bounding box center [43, 162] width 20 height 11
type input "10"
click at [85, 165] on button "Neue Suchen" at bounding box center [94, 163] width 39 height 10
type input "2020"
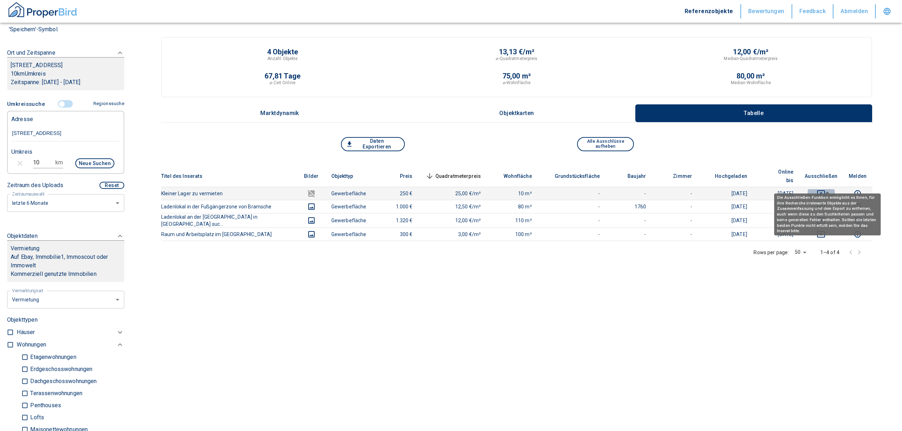
click at [825, 189] on icon "deselect this listing" at bounding box center [821, 193] width 9 height 9
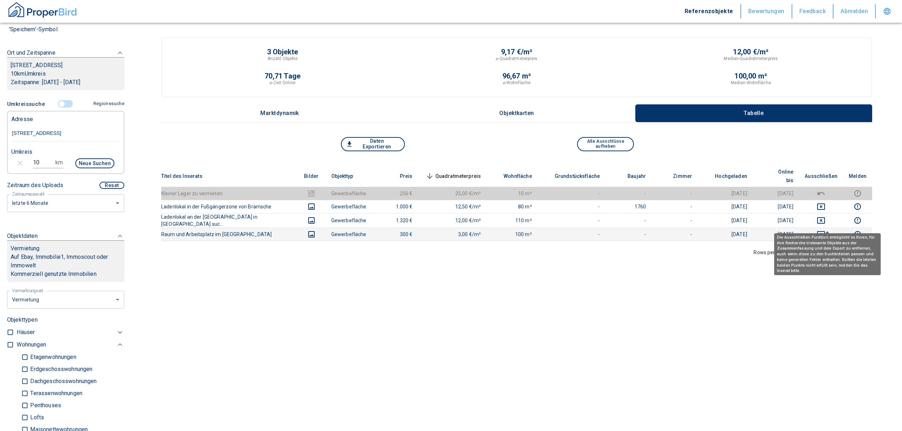
click at [825, 230] on icon "deselect this listing" at bounding box center [821, 234] width 9 height 9
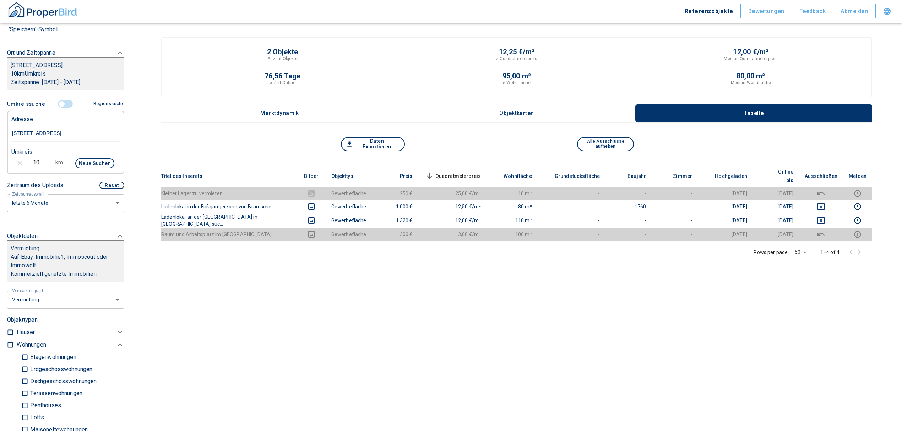
click at [56, 104] on input "controlled" at bounding box center [61, 104] width 21 height 8
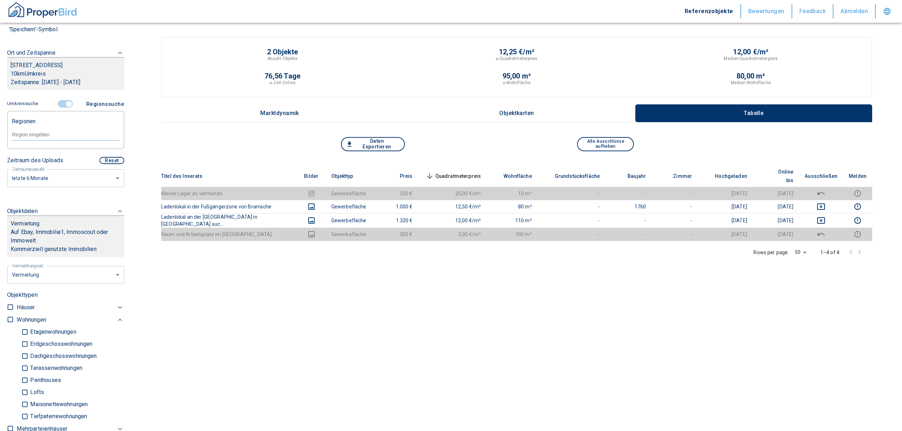
click at [47, 134] on input "text" at bounding box center [65, 134] width 109 height 6
click at [63, 148] on li "49565 Bramsche" at bounding box center [62, 150] width 102 height 13
type input "49565"
type input "2020"
type input "49565 Bramsche"
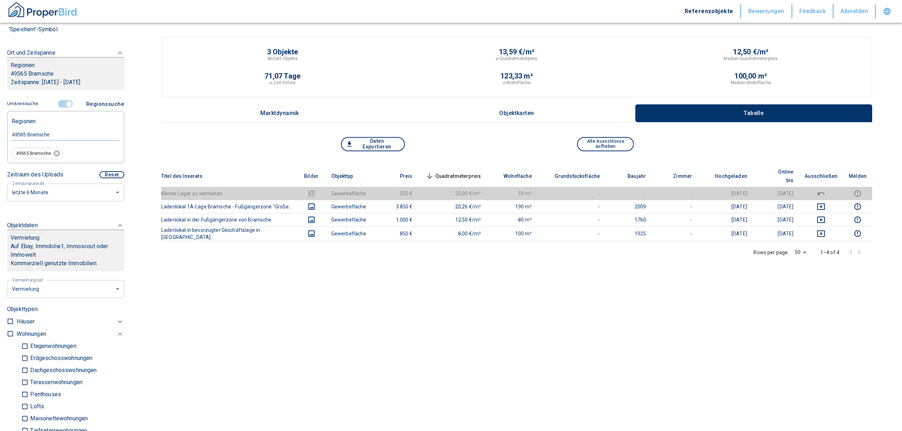
scroll to position [142, 0]
